Goal: Task Accomplishment & Management: Use online tool/utility

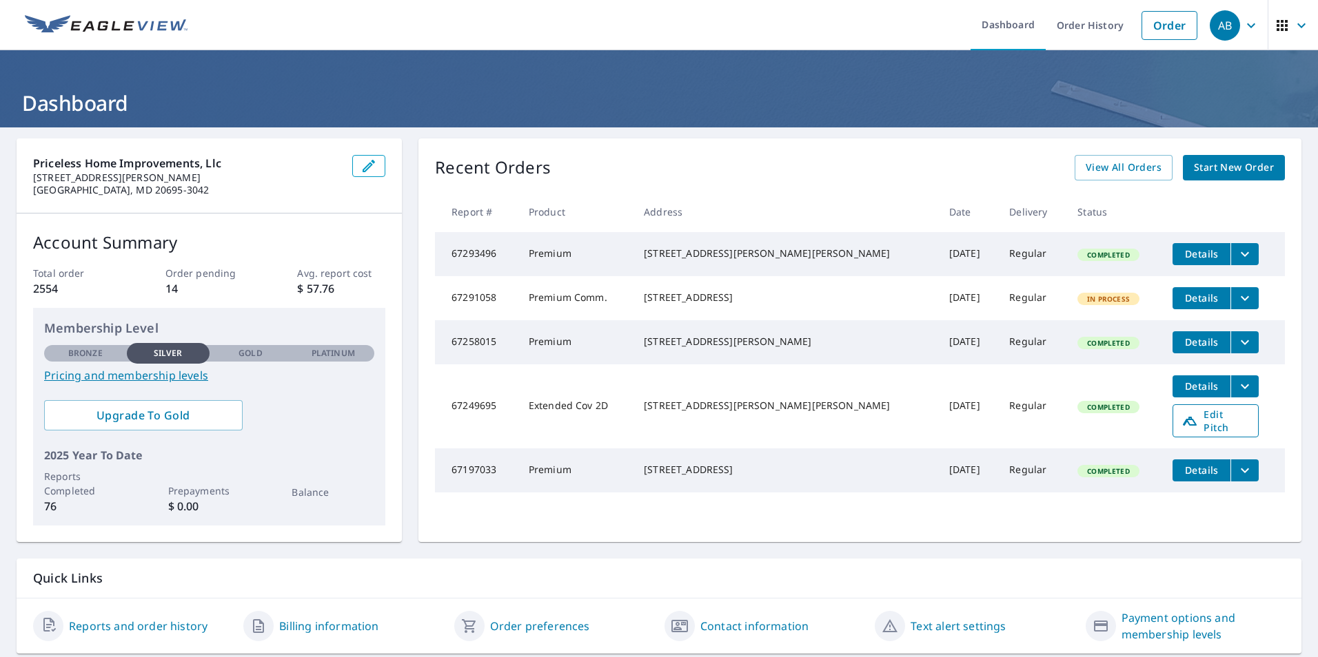
click at [1221, 434] on span "Edit Pitch" at bounding box center [1215, 421] width 68 height 26
click at [1230, 398] on button "filesDropdownBtn-67249695" at bounding box center [1244, 387] width 28 height 22
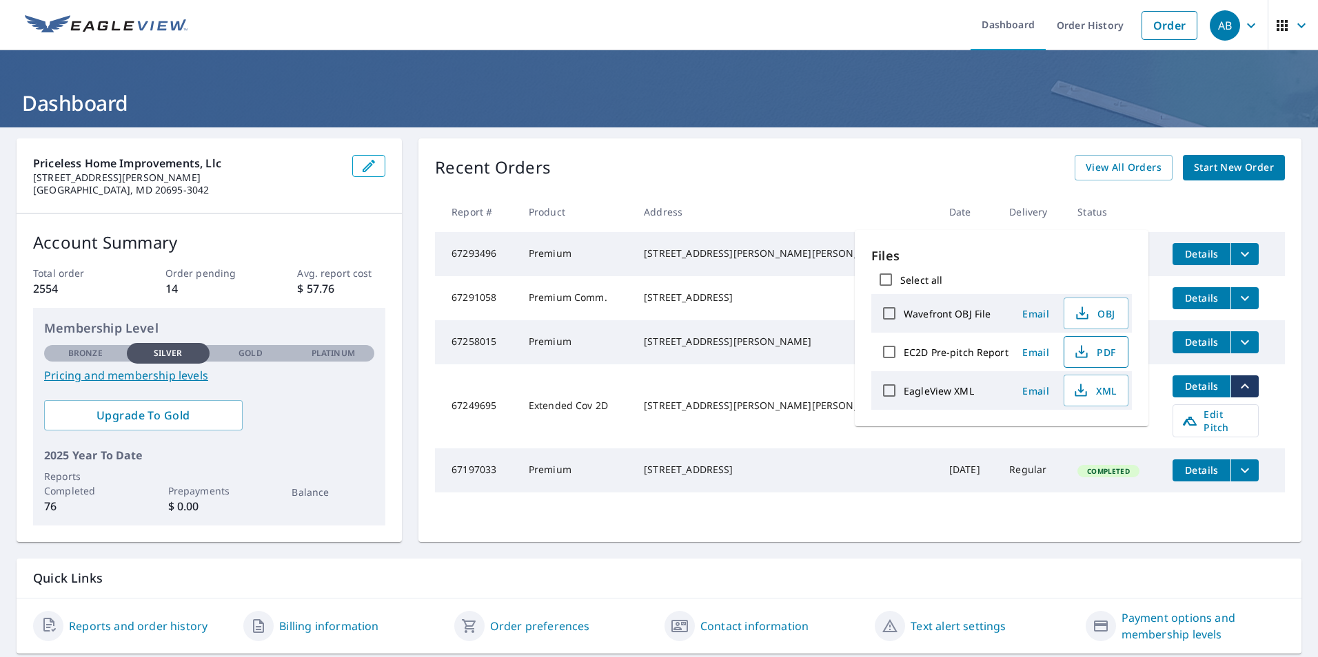
click at [1108, 360] on span "PDF" at bounding box center [1094, 352] width 44 height 17
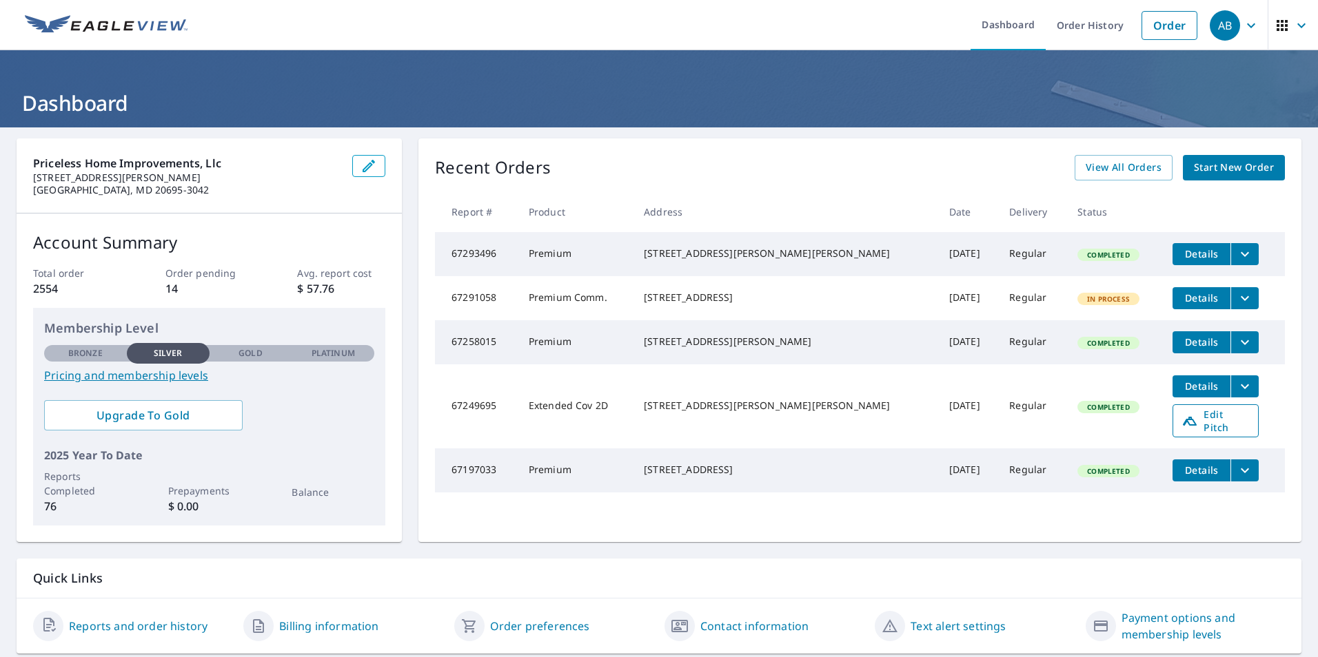
click at [1212, 434] on span "Edit Pitch" at bounding box center [1215, 421] width 68 height 26
click at [1181, 393] on span "Details" at bounding box center [1201, 386] width 41 height 13
click at [1236, 395] on icon "filesDropdownBtn-67249695" at bounding box center [1244, 386] width 17 height 17
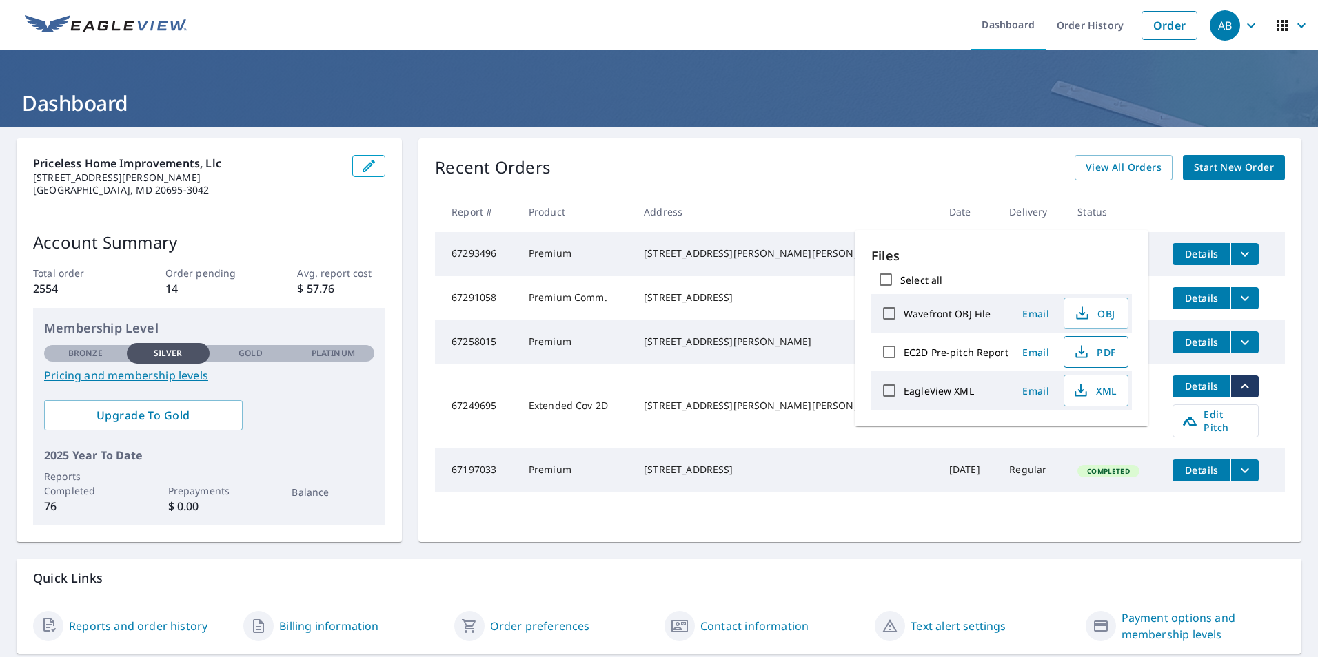
click at [1105, 360] on span "PDF" at bounding box center [1094, 352] width 44 height 17
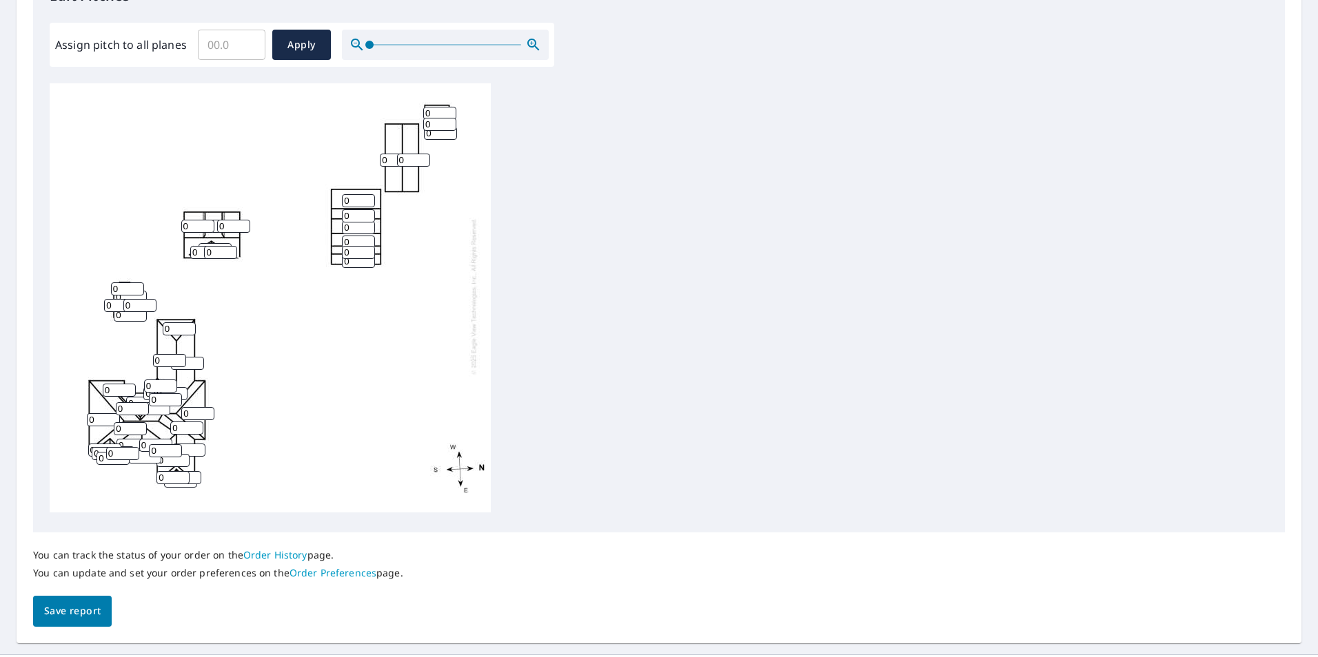
scroll to position [414, 0]
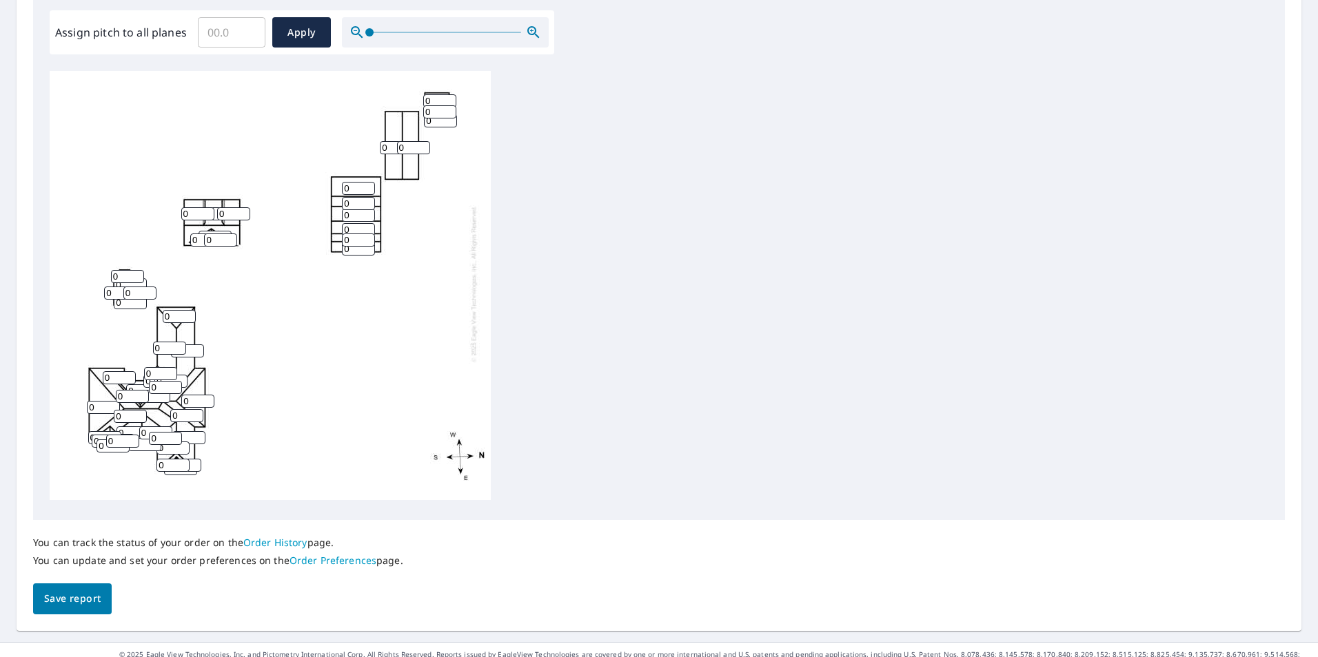
click at [216, 35] on input "Assign pitch to all planes" at bounding box center [232, 32] width 68 height 39
type input "10"
click at [302, 40] on span "Apply" at bounding box center [301, 32] width 37 height 17
type input "10"
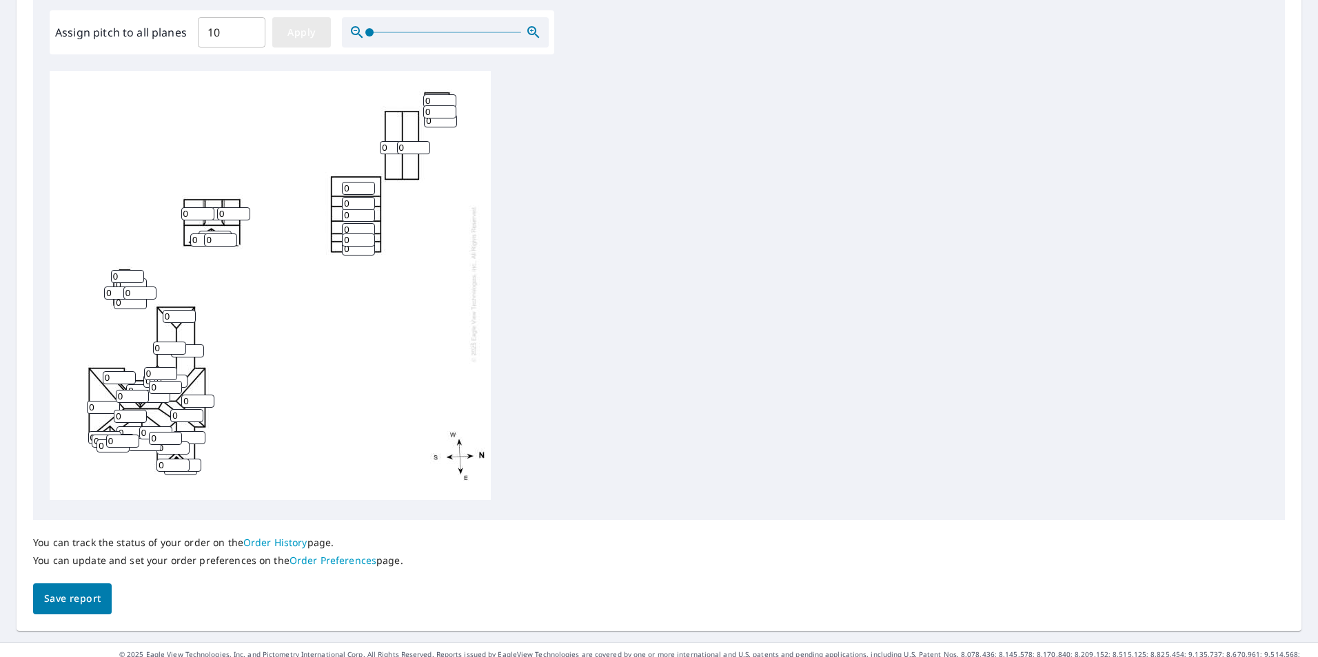
type input "10"
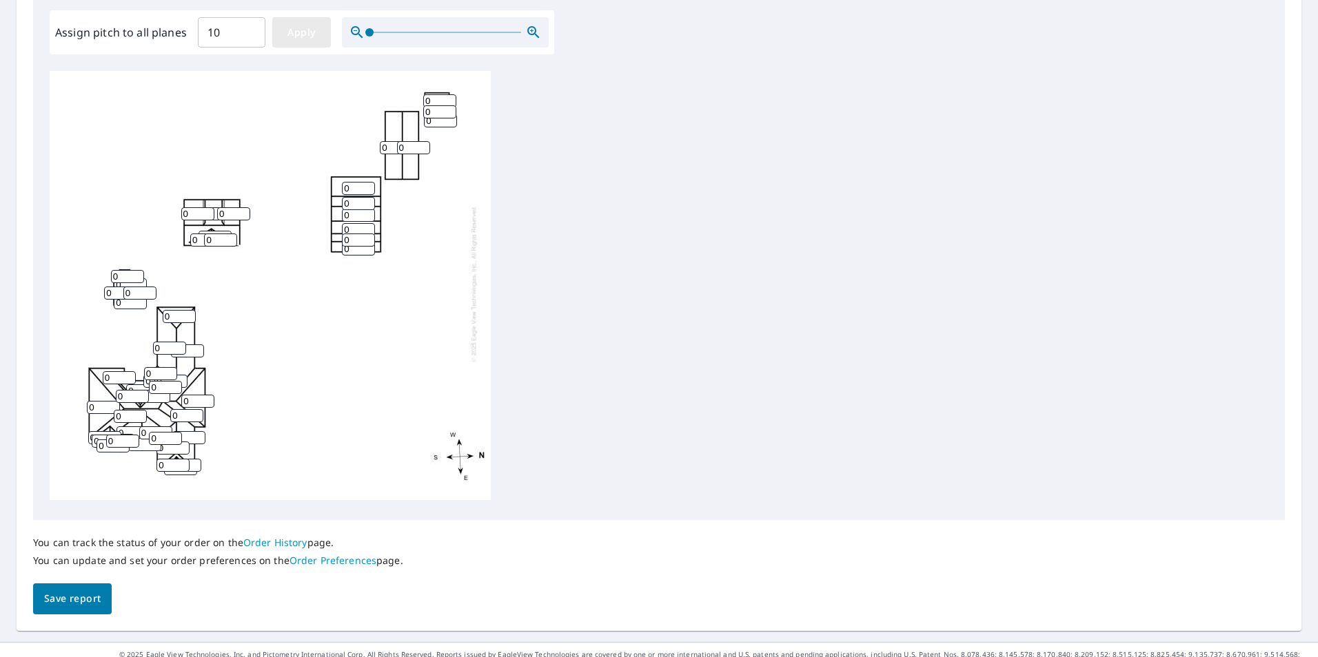
type input "10"
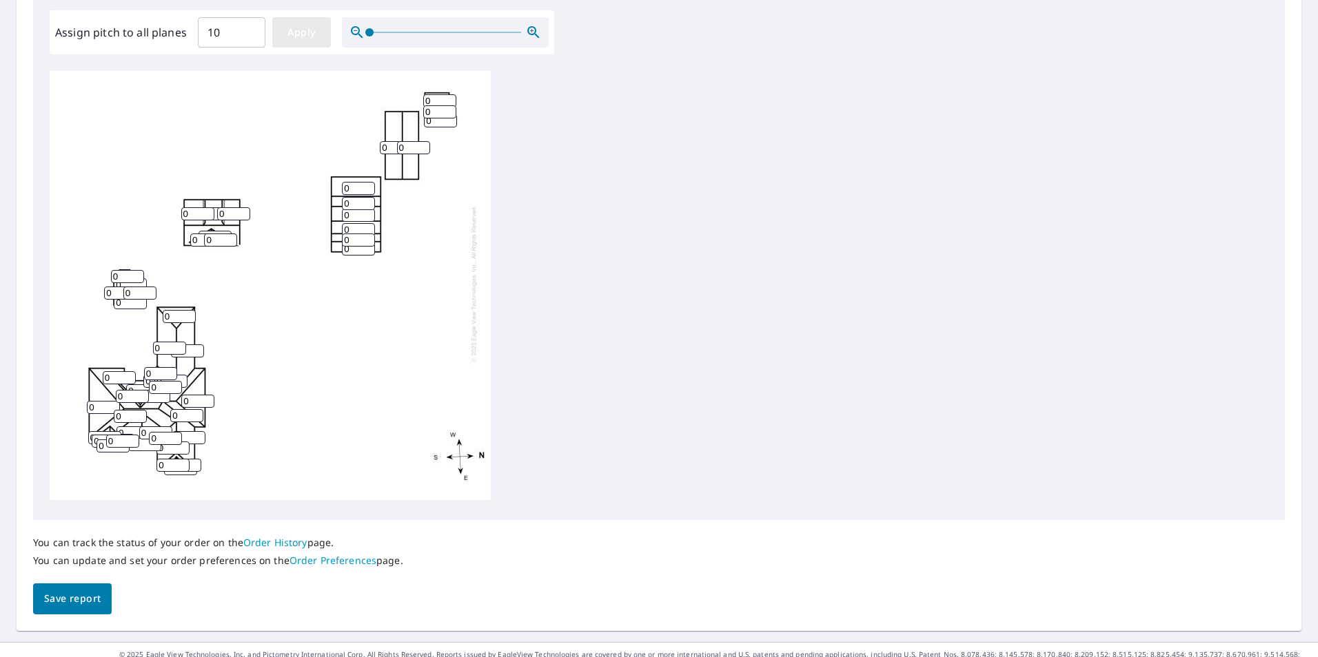
type input "10"
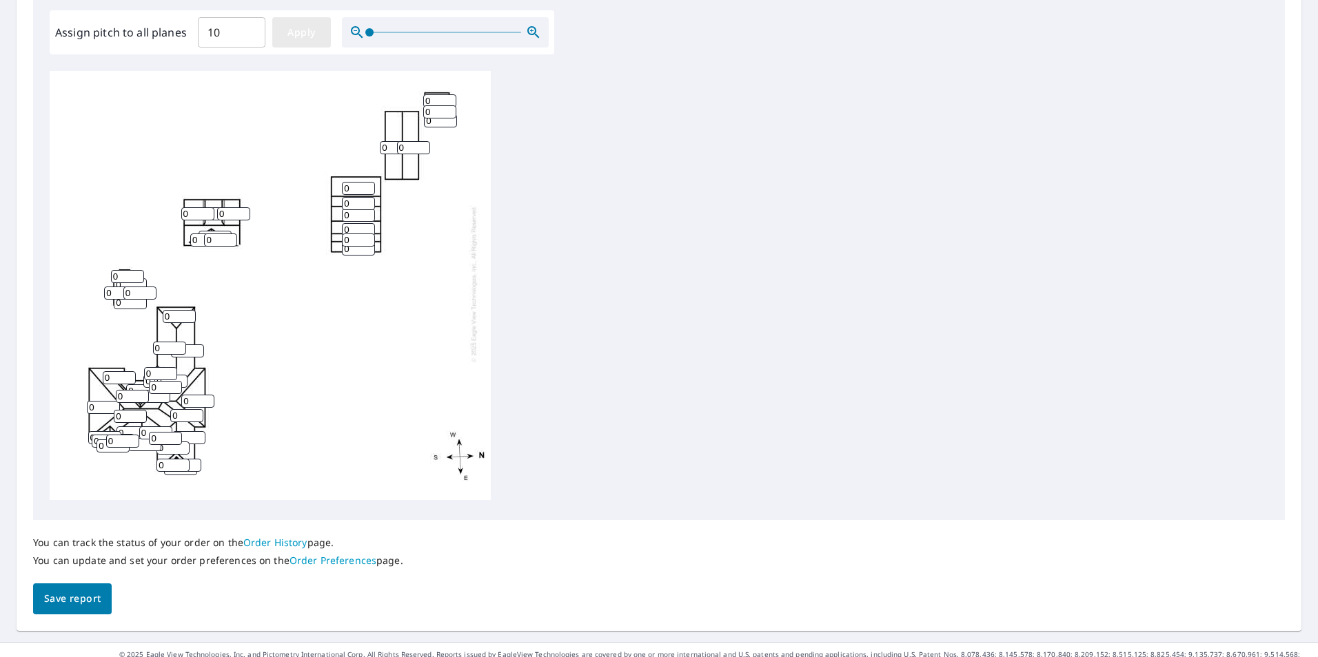
type input "10"
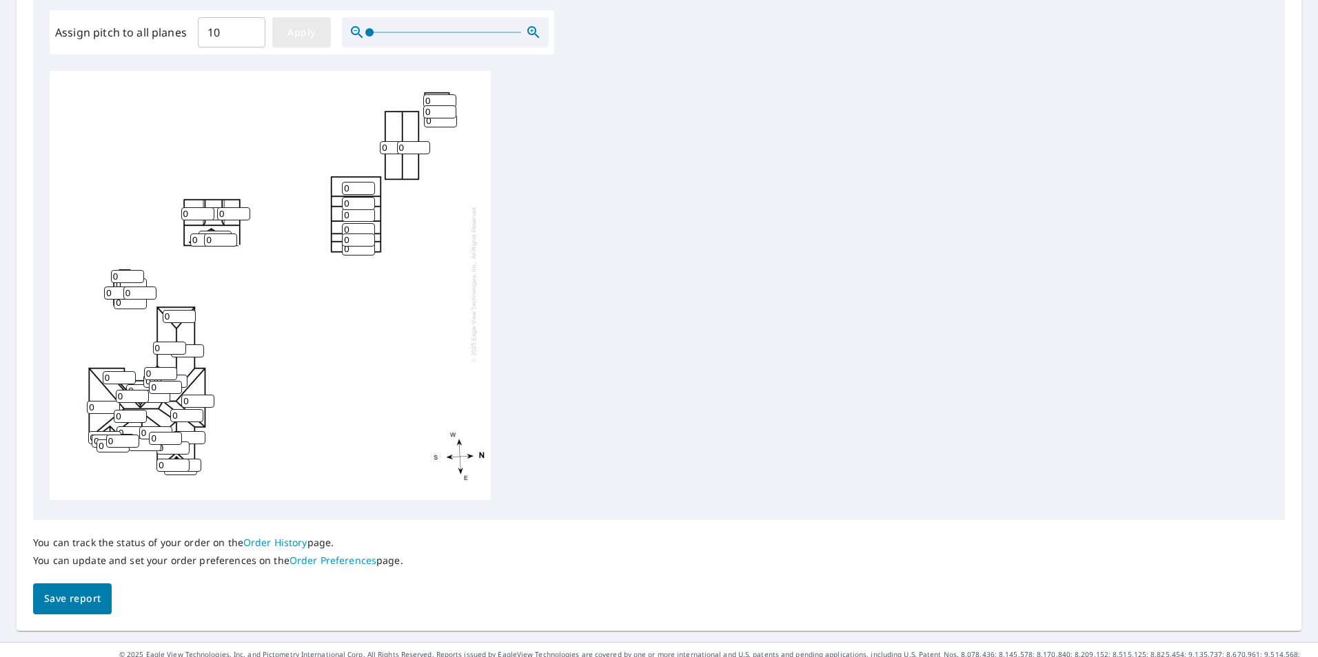
type input "10"
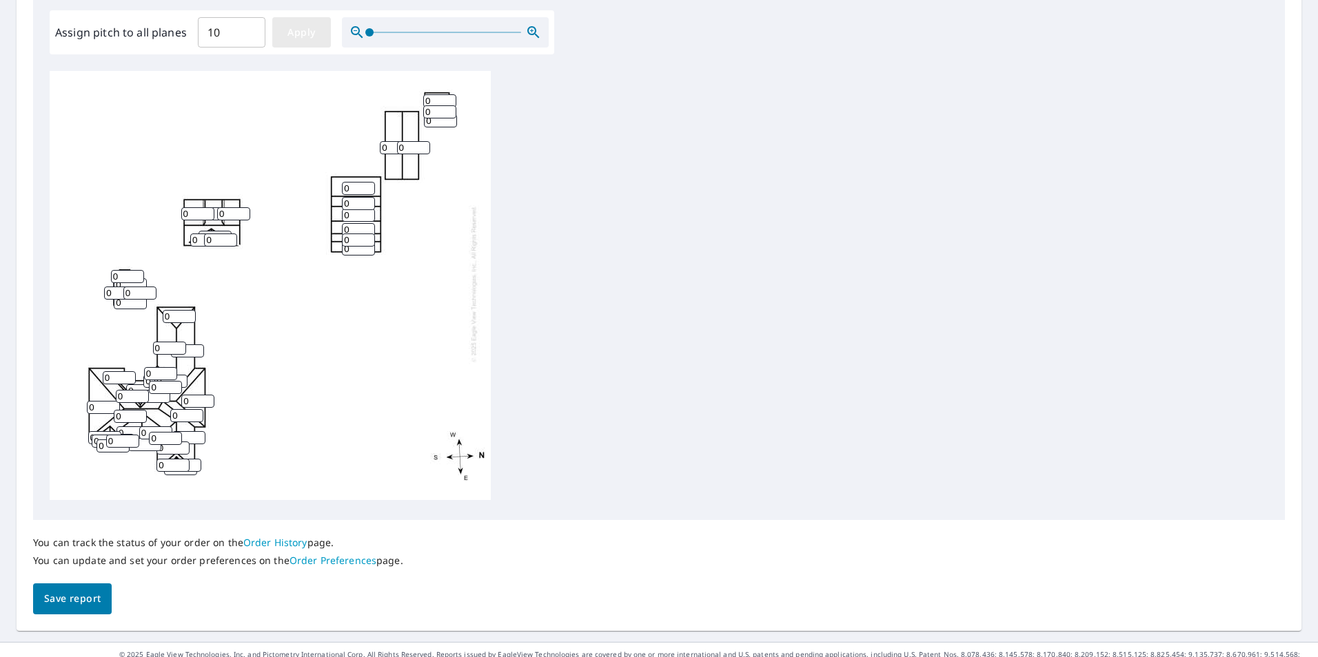
type input "10"
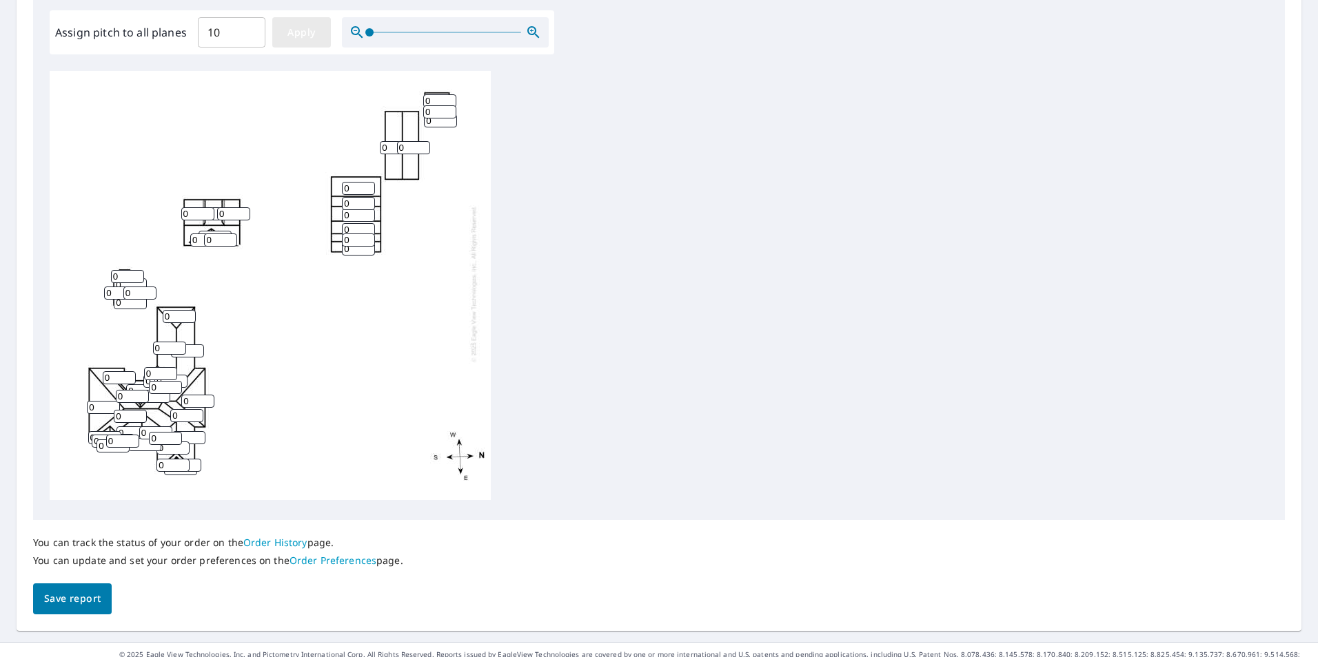
type input "10"
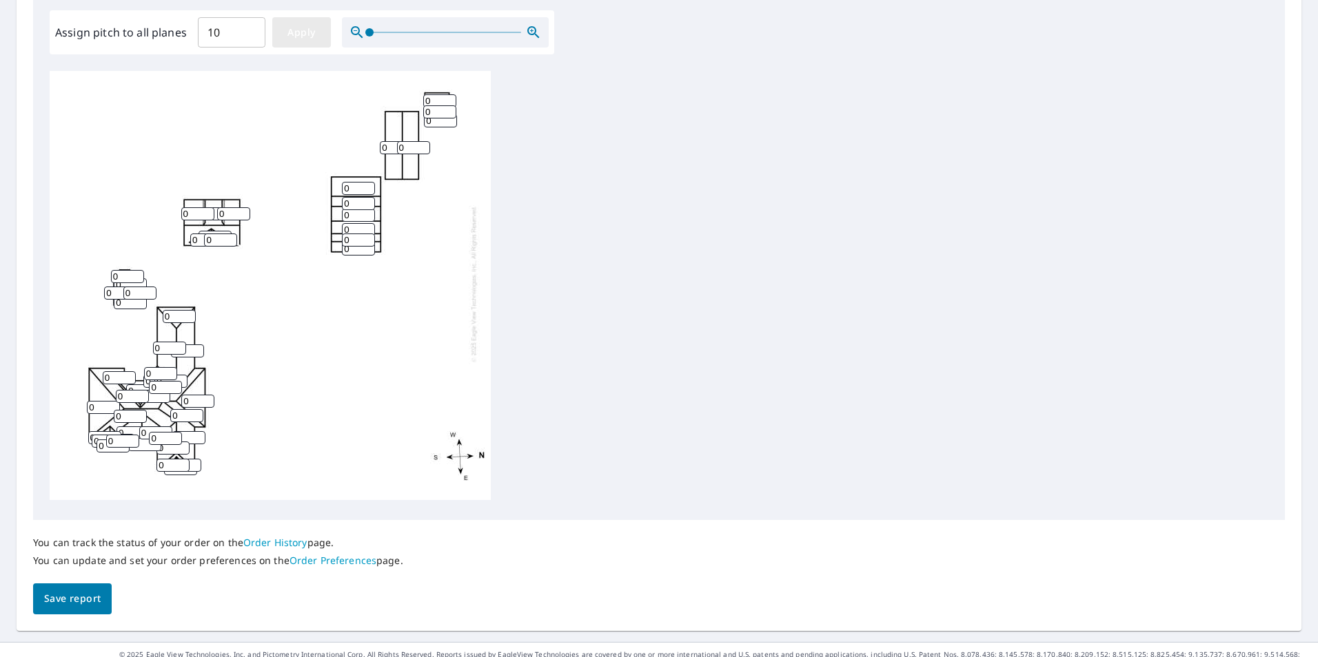
type input "10"
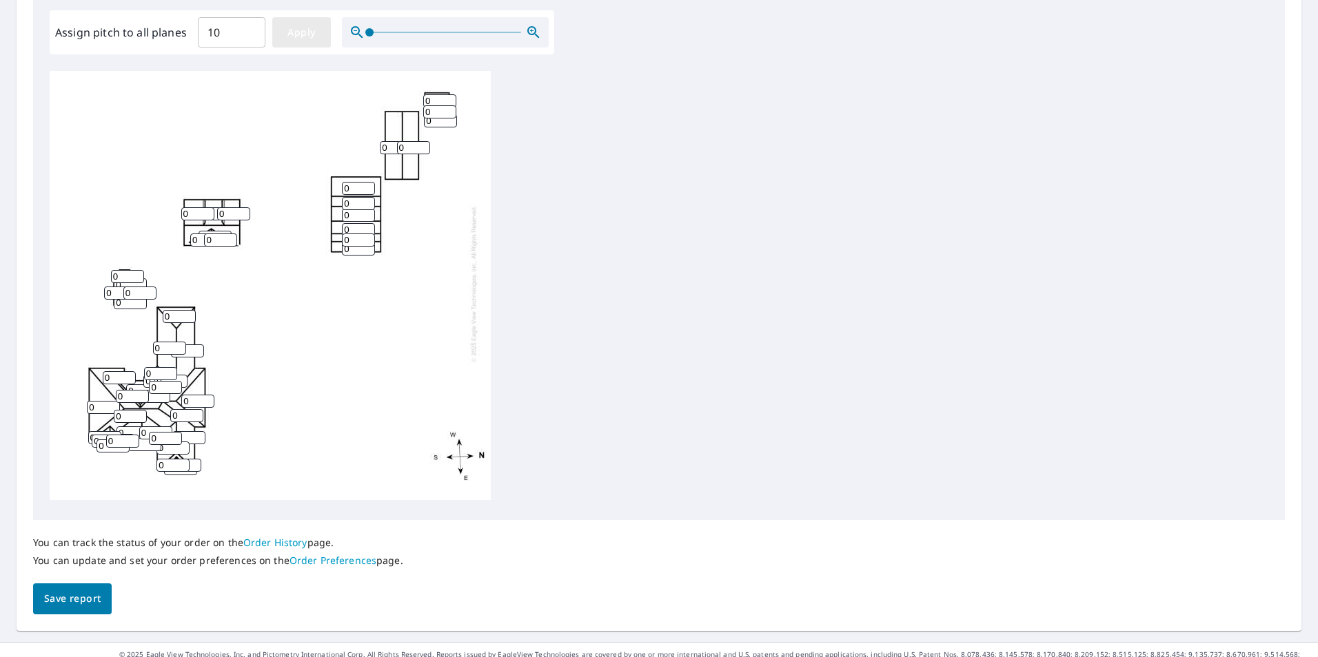
type input "10"
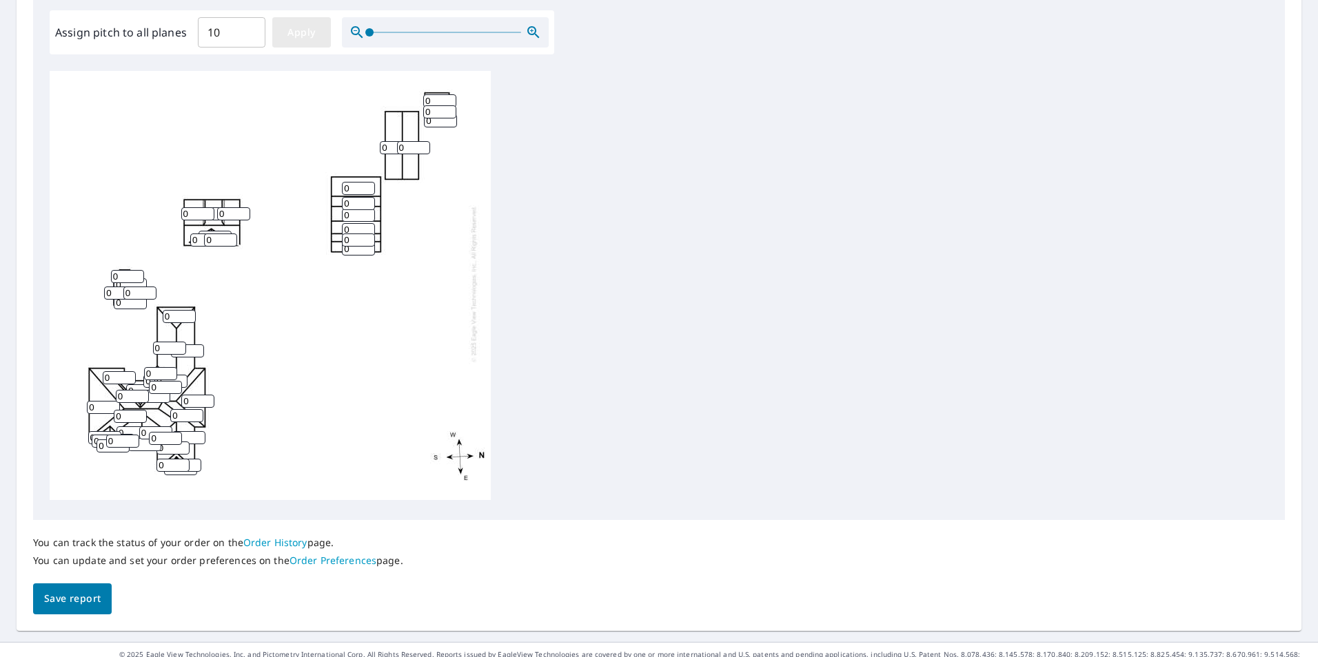
type input "10"
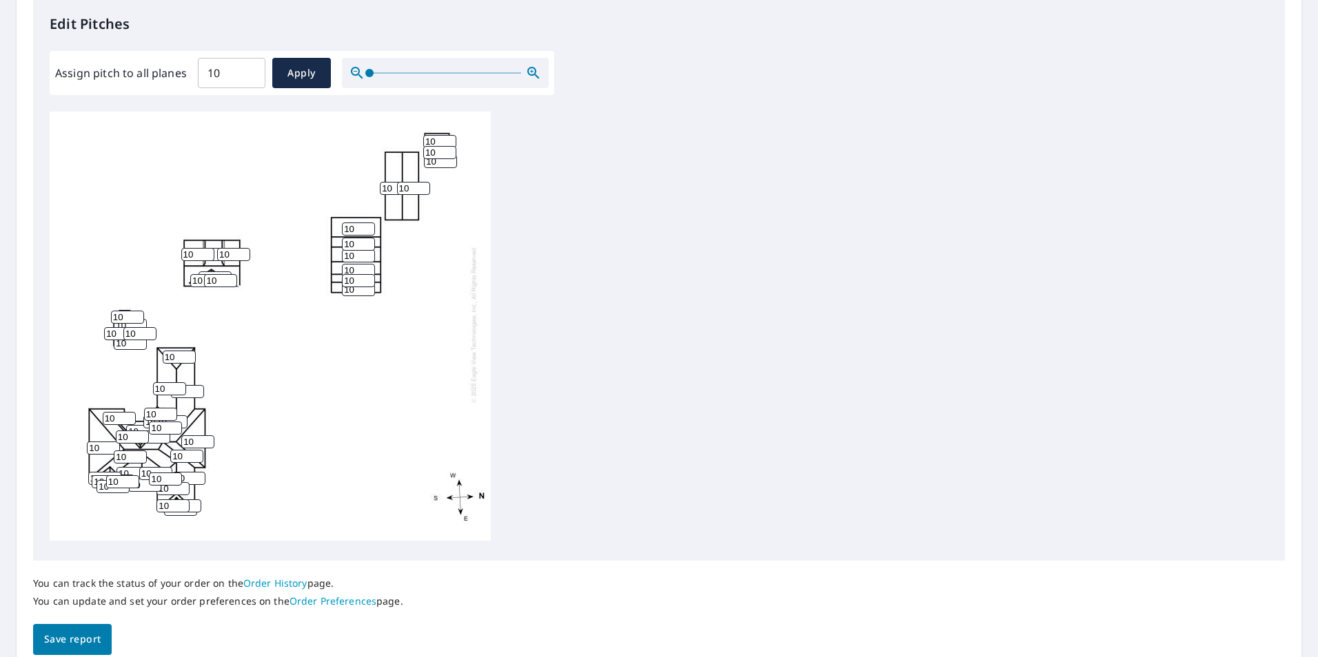
scroll to position [14, 0]
click at [289, 73] on span "Apply" at bounding box center [301, 73] width 37 height 17
click at [261, 70] on input "10" at bounding box center [232, 73] width 68 height 39
click at [309, 77] on span "Apply" at bounding box center [301, 73] width 37 height 17
drag, startPoint x: 374, startPoint y: 77, endPoint x: 320, endPoint y: 82, distance: 54.7
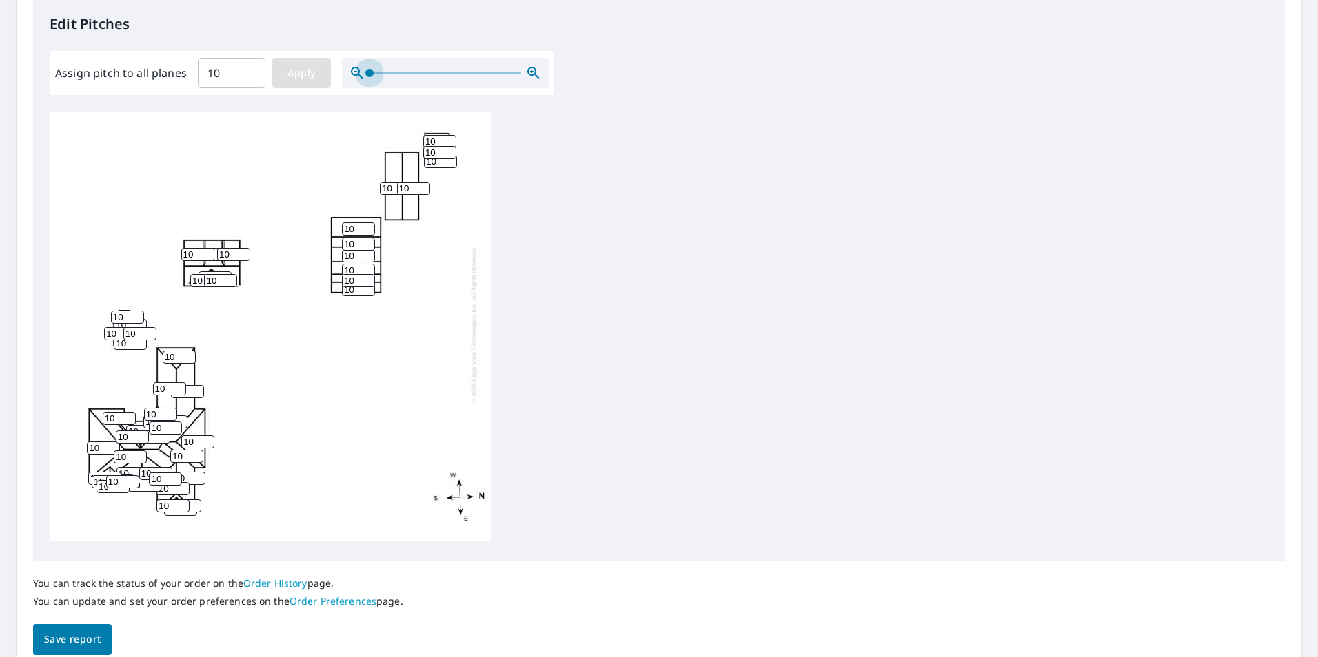
click at [320, 82] on div "Assign pitch to all planes 10 ​ Apply" at bounding box center [301, 73] width 493 height 30
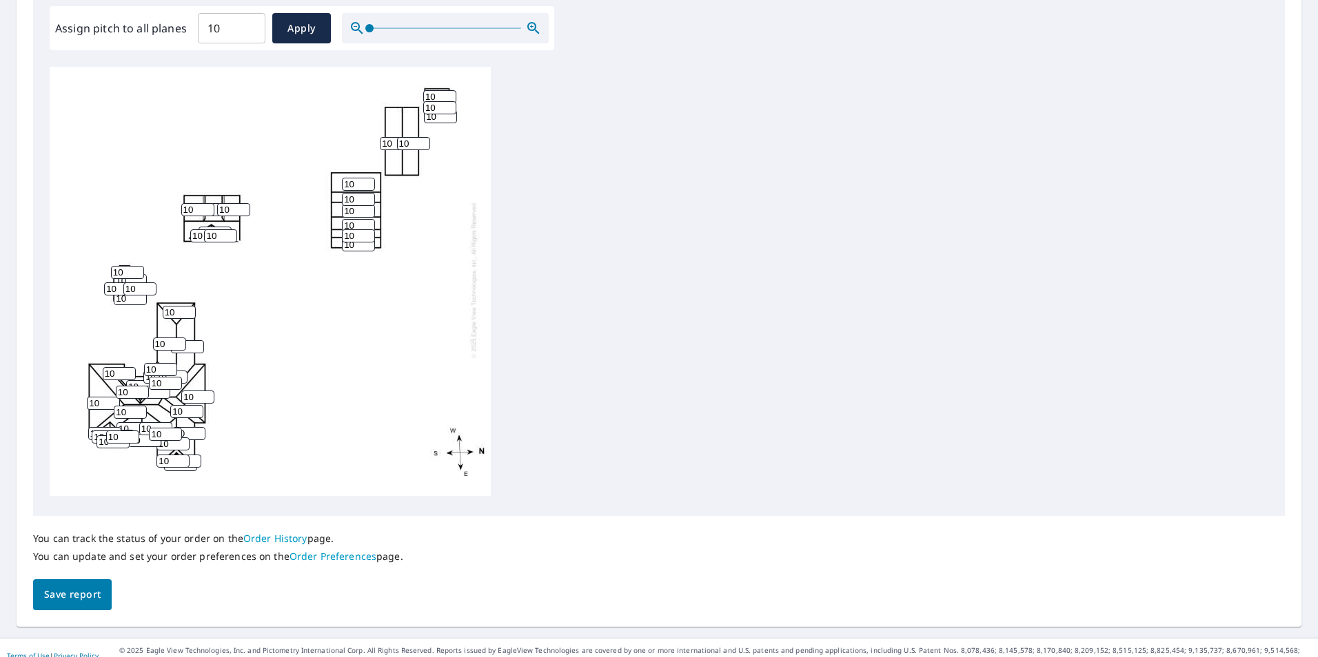
scroll to position [442, 0]
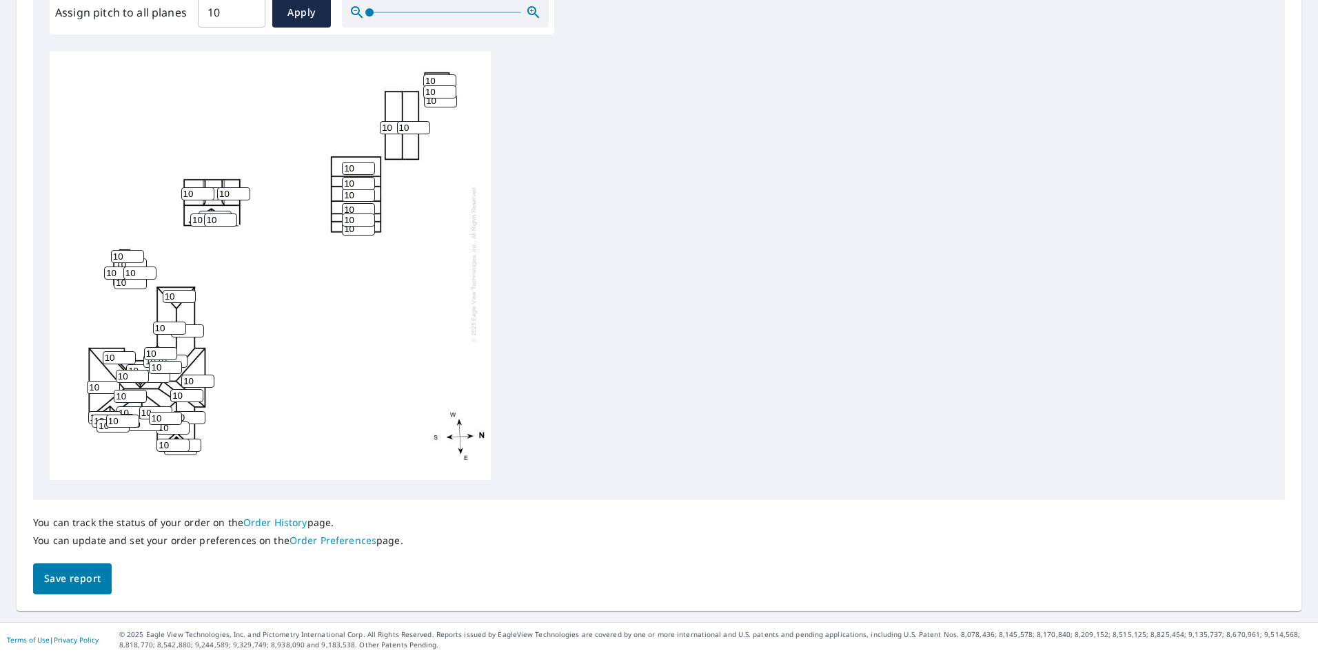
click at [101, 573] on span "Save report" at bounding box center [72, 579] width 57 height 17
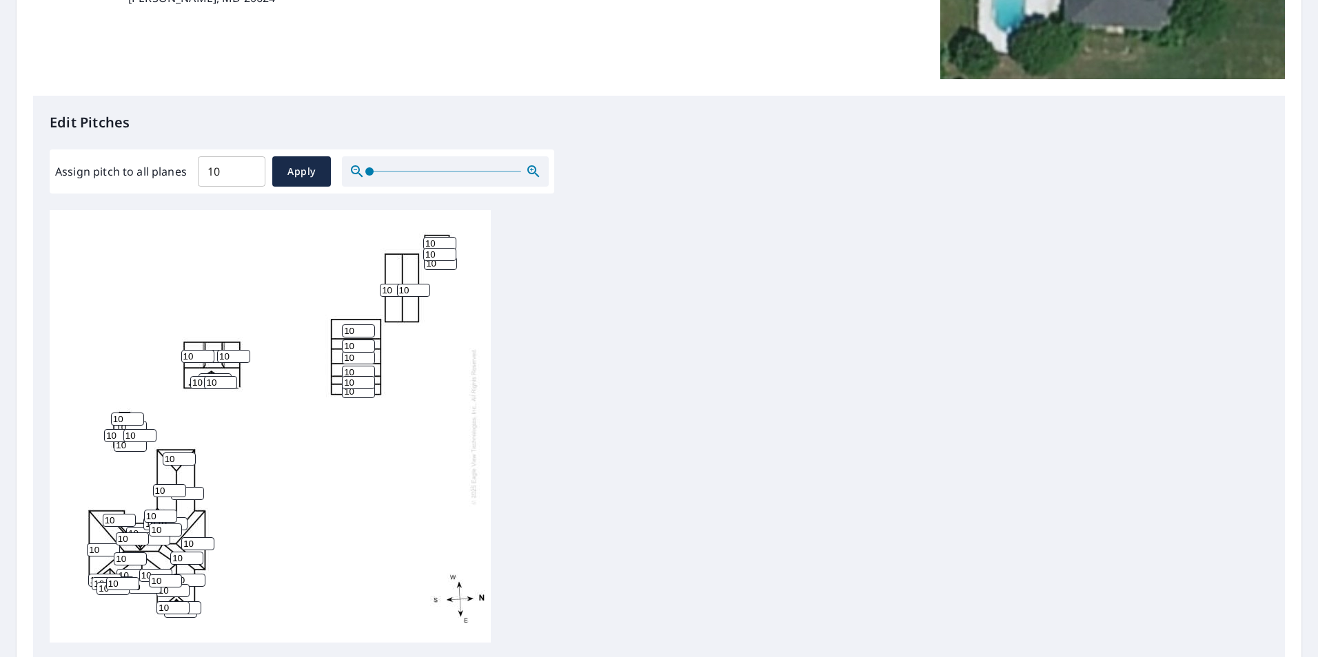
scroll to position [0, 0]
